Goal: Download file/media

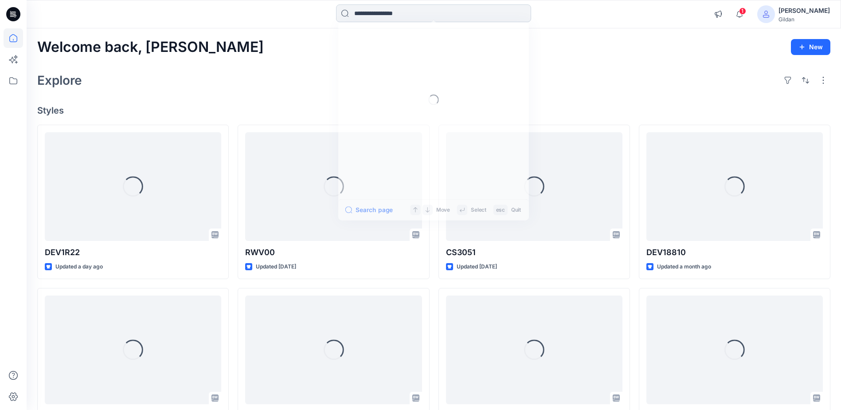
click at [384, 12] on input at bounding box center [433, 13] width 195 height 18
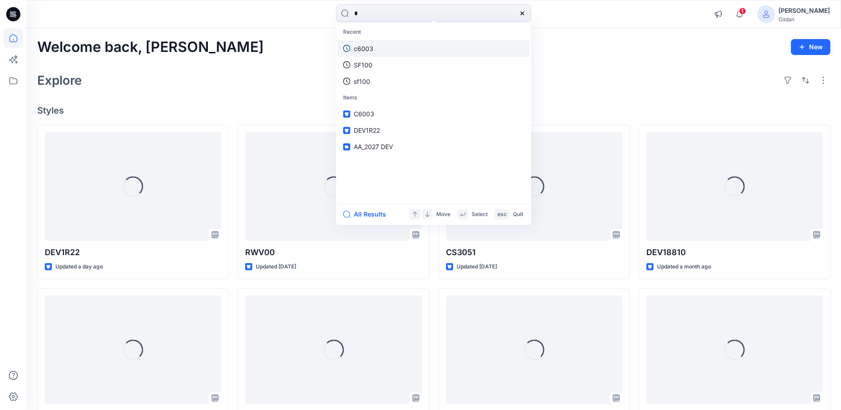
type input "*"
click at [370, 45] on p "c6003" at bounding box center [364, 48] width 20 height 9
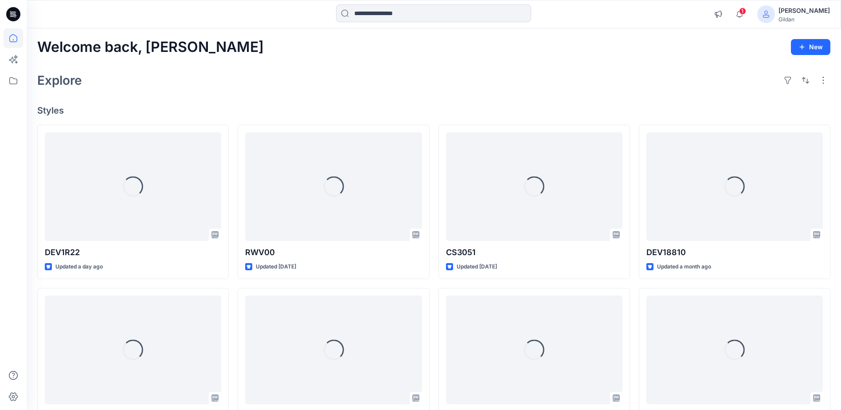
click at [424, 13] on input at bounding box center [433, 13] width 195 height 18
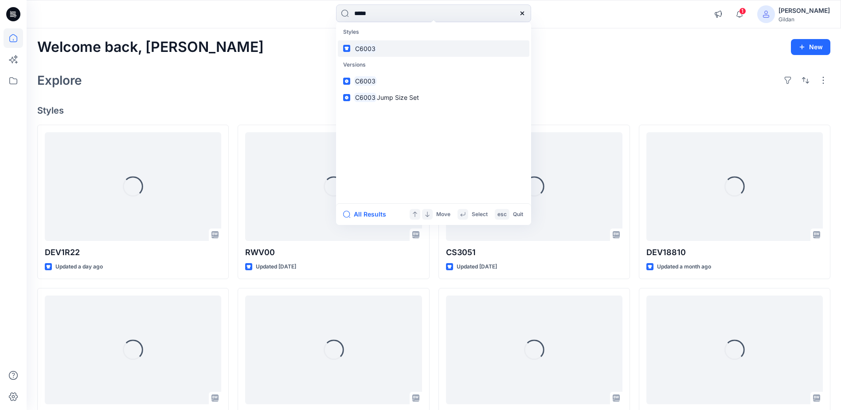
type input "*****"
click at [377, 50] on link "C6003" at bounding box center [434, 48] width 192 height 16
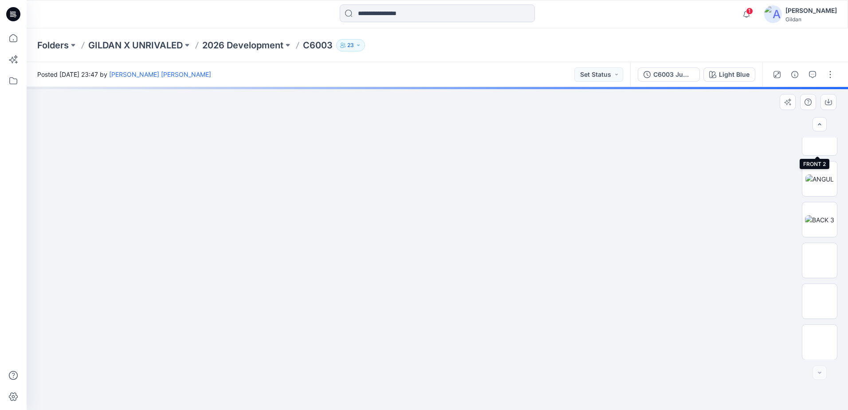
scroll to position [589, 0]
click at [820, 334] on img at bounding box center [819, 342] width 35 height 28
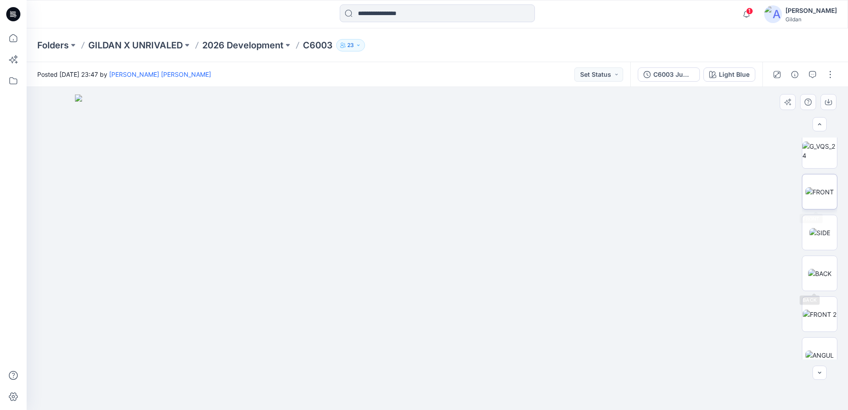
scroll to position [412, 0]
click at [827, 188] on img at bounding box center [819, 192] width 28 height 9
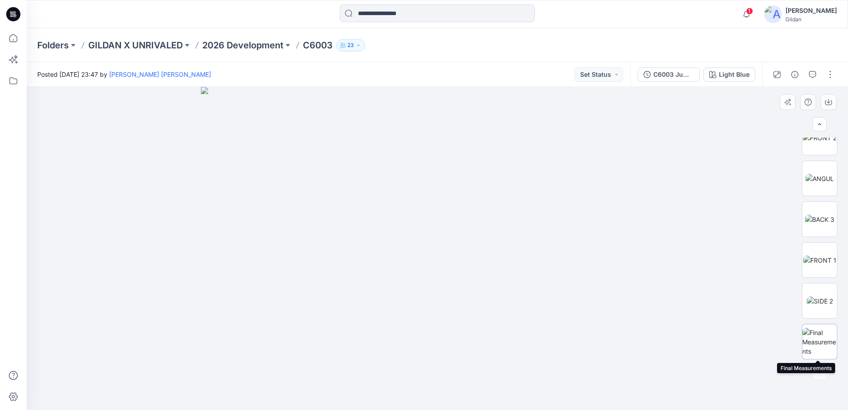
click at [821, 336] on img at bounding box center [819, 342] width 35 height 28
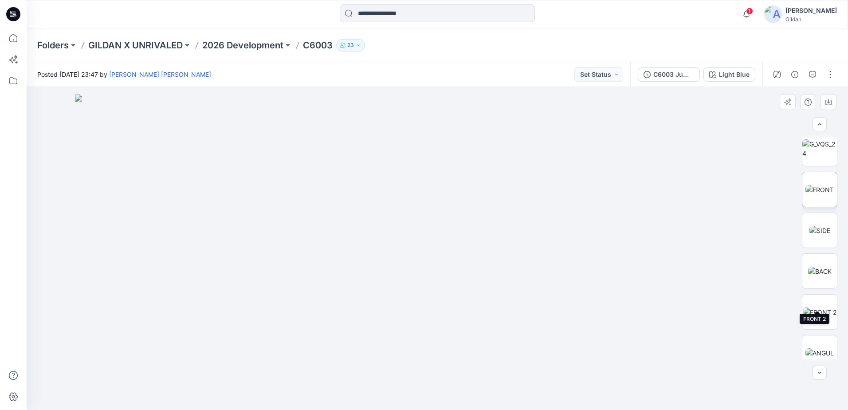
scroll to position [412, 0]
click at [818, 196] on img at bounding box center [819, 192] width 28 height 9
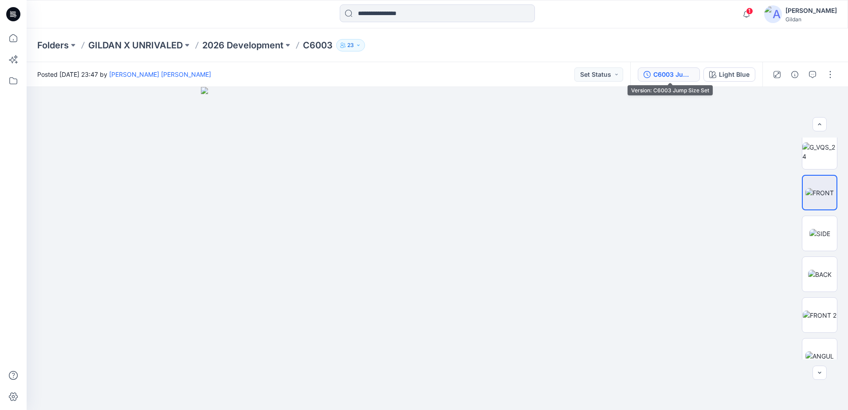
click at [649, 77] on icon "button" at bounding box center [647, 74] width 7 height 7
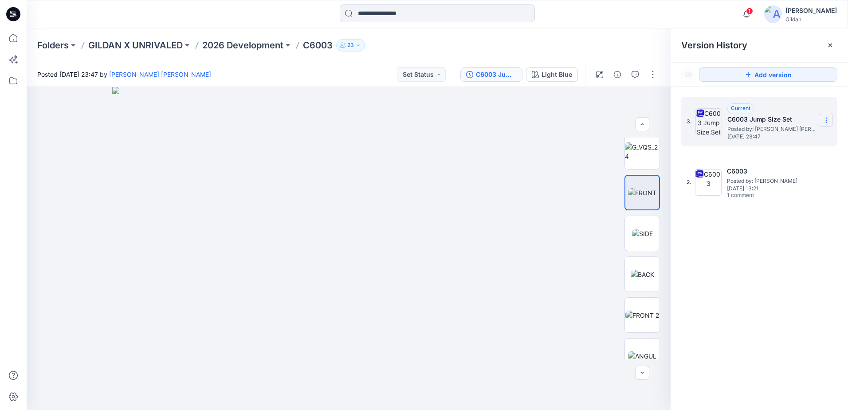
click at [825, 119] on icon at bounding box center [826, 120] width 7 height 7
click at [788, 135] on span "Download Source BW File" at bounding box center [781, 137] width 74 height 11
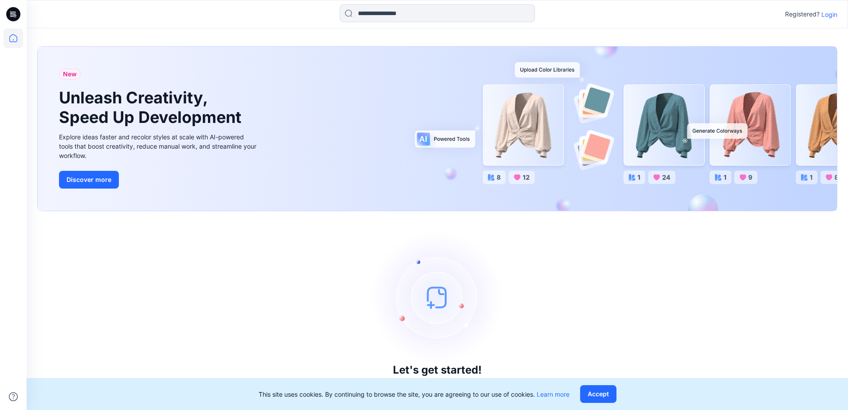
click at [828, 14] on p "Login" at bounding box center [829, 14] width 16 height 9
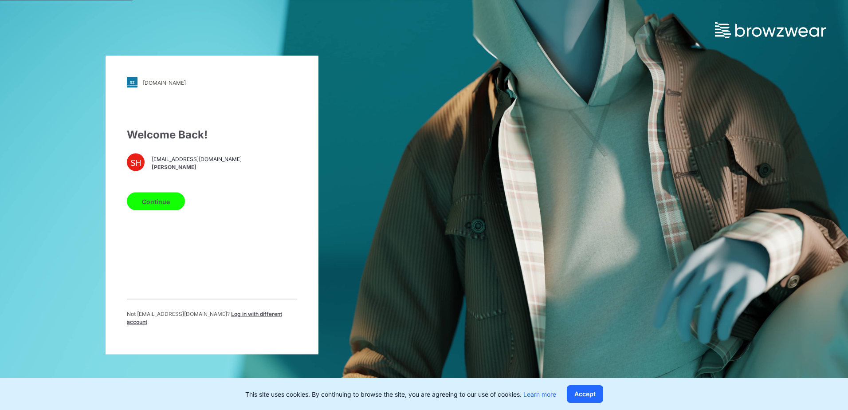
click at [169, 205] on button "Continue" at bounding box center [156, 202] width 58 height 18
click at [163, 206] on button "Continue" at bounding box center [156, 202] width 58 height 18
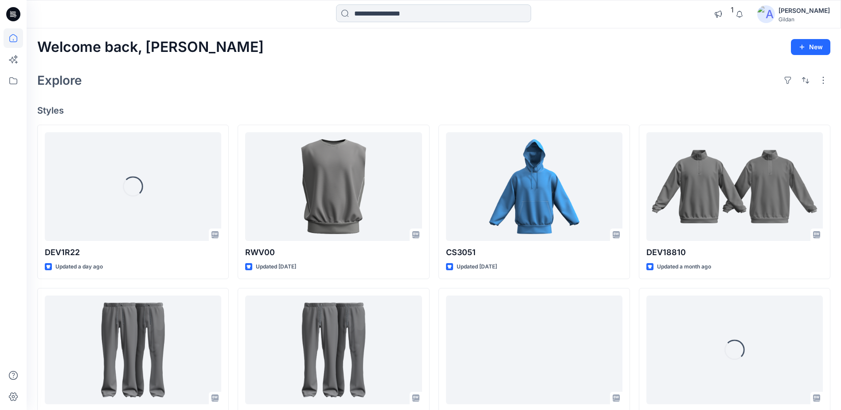
click at [396, 17] on input at bounding box center [433, 13] width 195 height 18
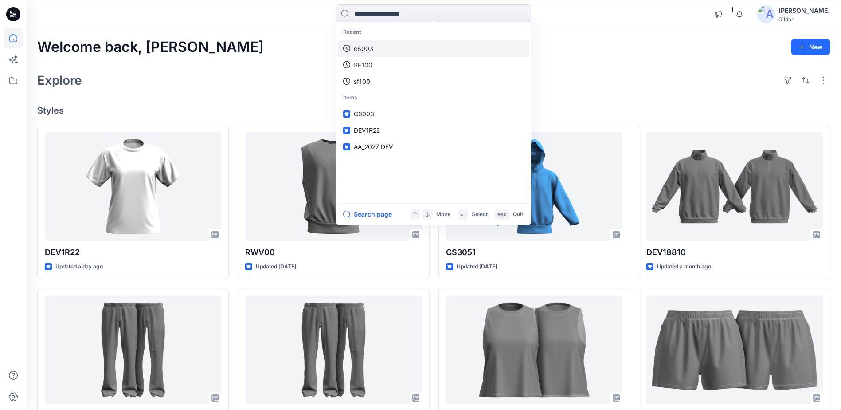
click at [389, 49] on link "c6003" at bounding box center [434, 48] width 192 height 16
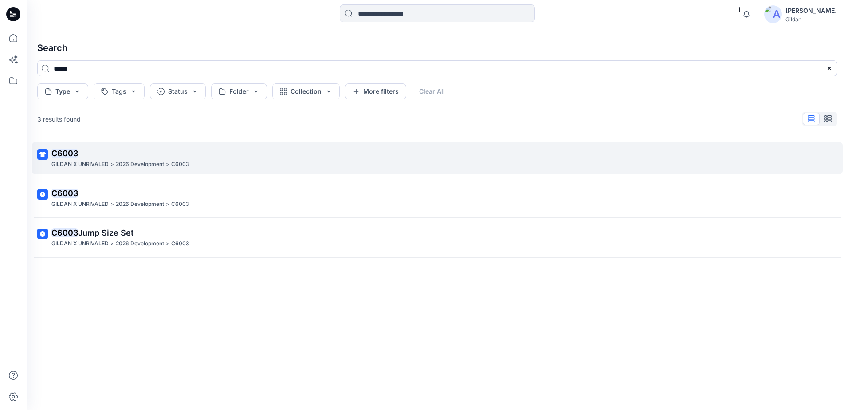
click at [105, 150] on p "C6003" at bounding box center [436, 153] width 770 height 12
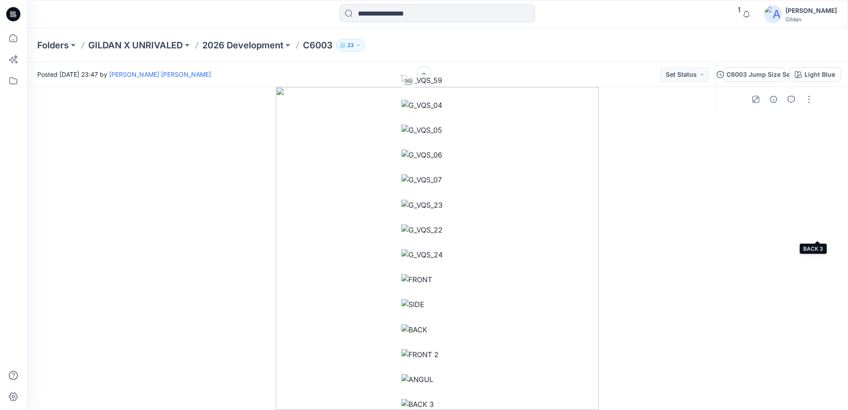
scroll to position [589, 0]
